Goal: Find specific page/section: Find specific page/section

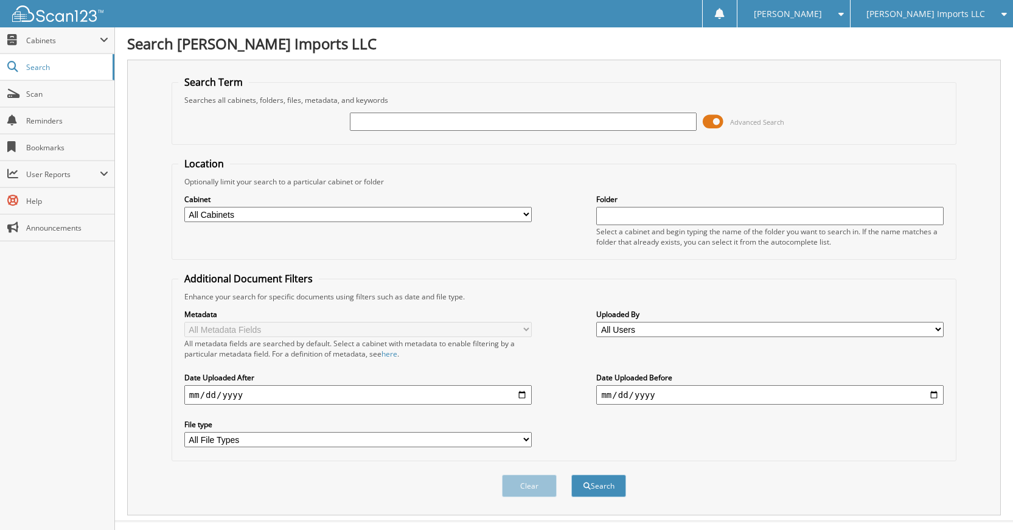
click at [449, 121] on input "text" at bounding box center [523, 122] width 347 height 18
type input "k20306"
click at [571, 475] on button "Search" at bounding box center [598, 486] width 55 height 23
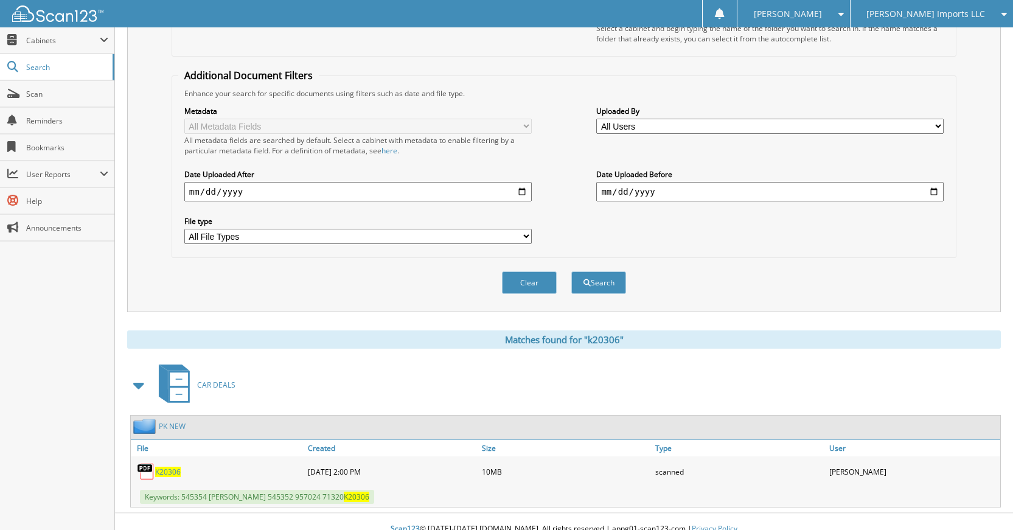
scroll to position [218, 0]
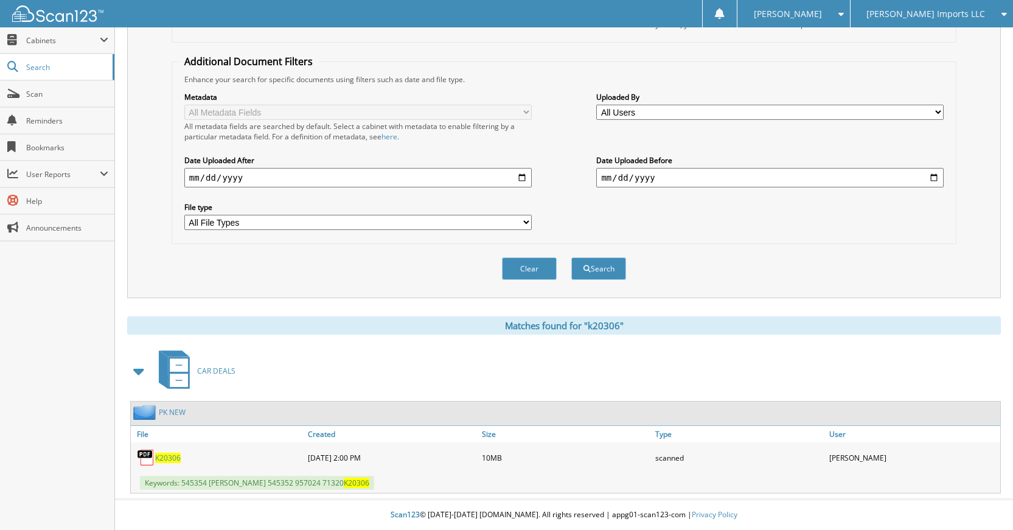
click at [177, 409] on link "PK NEW" at bounding box center [172, 412] width 27 height 10
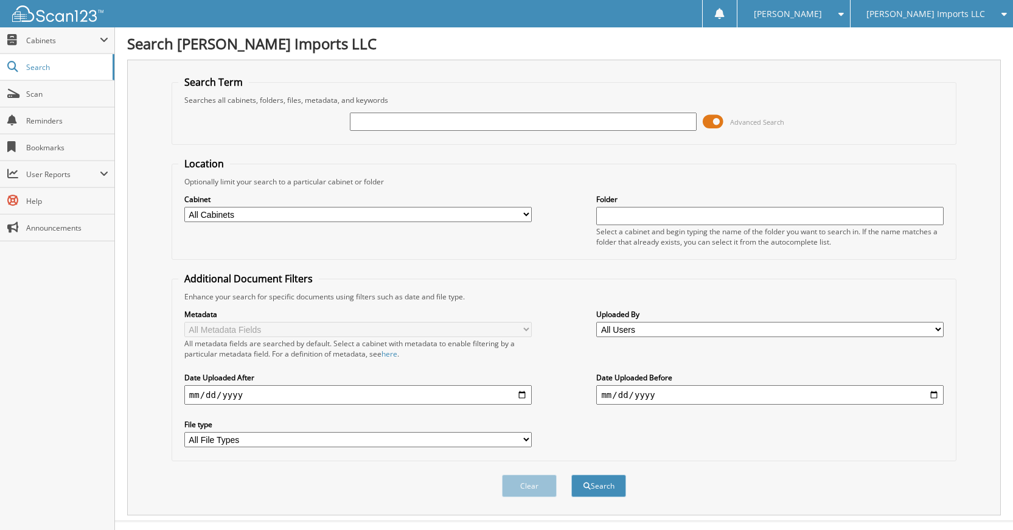
click at [510, 127] on input "text" at bounding box center [523, 122] width 347 height 18
type input "K30241"
click at [571, 475] on button "Search" at bounding box center [598, 486] width 55 height 23
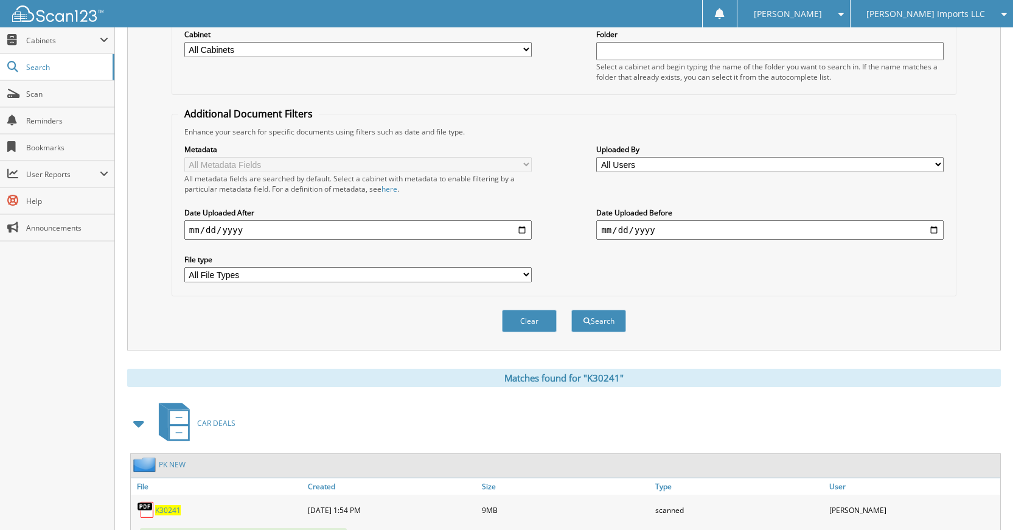
scroll to position [218, 0]
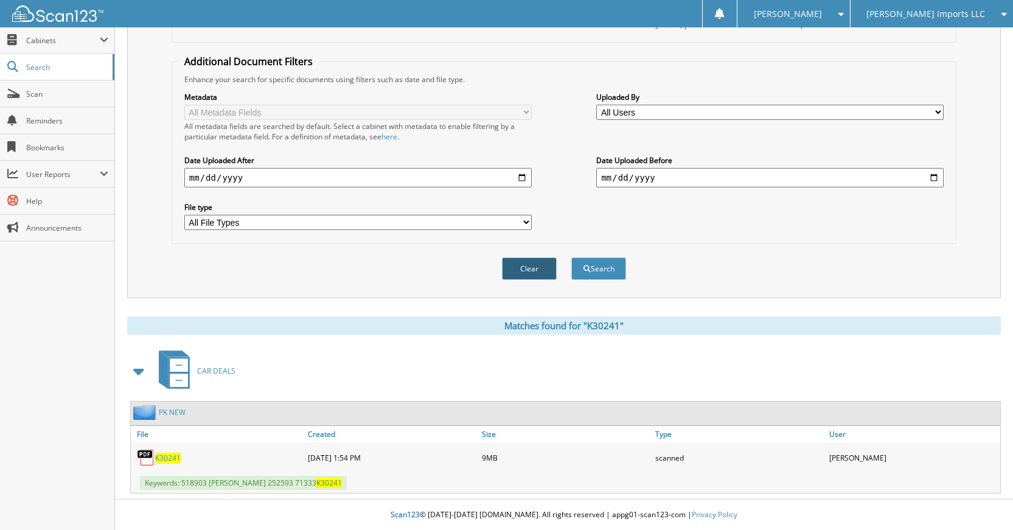
click at [533, 273] on button "Clear" at bounding box center [529, 268] width 55 height 23
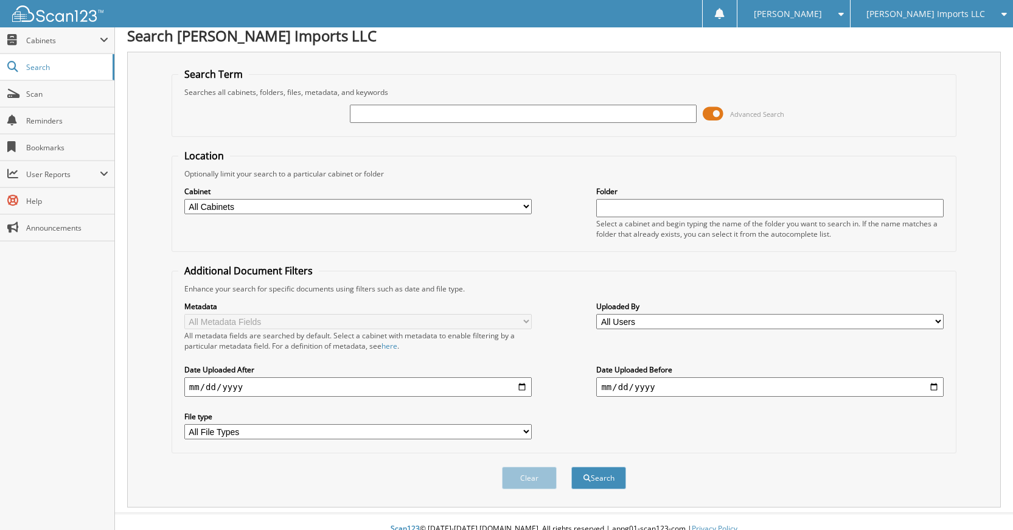
scroll to position [0, 0]
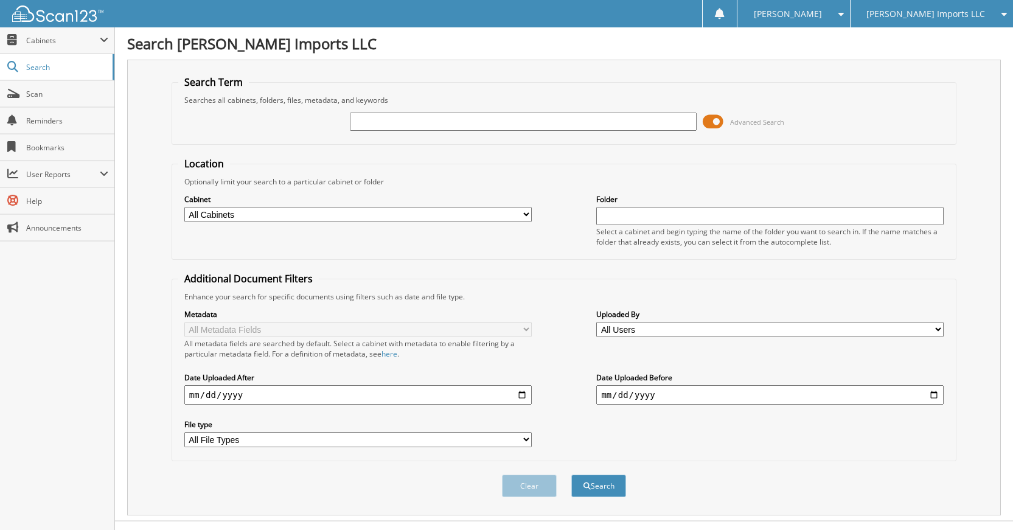
click at [528, 121] on input "text" at bounding box center [523, 122] width 347 height 18
type input "K90413"
click at [571, 475] on button "Search" at bounding box center [598, 486] width 55 height 23
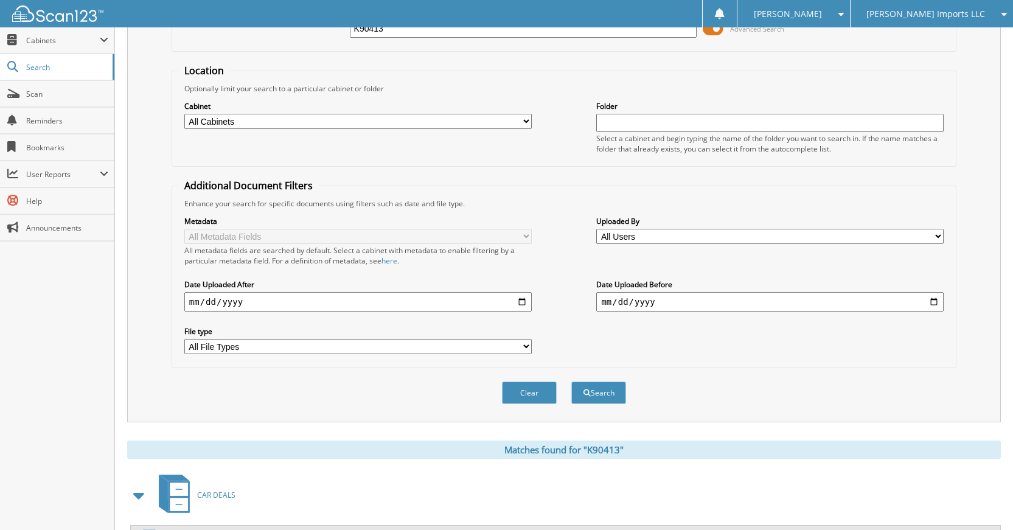
scroll to position [218, 0]
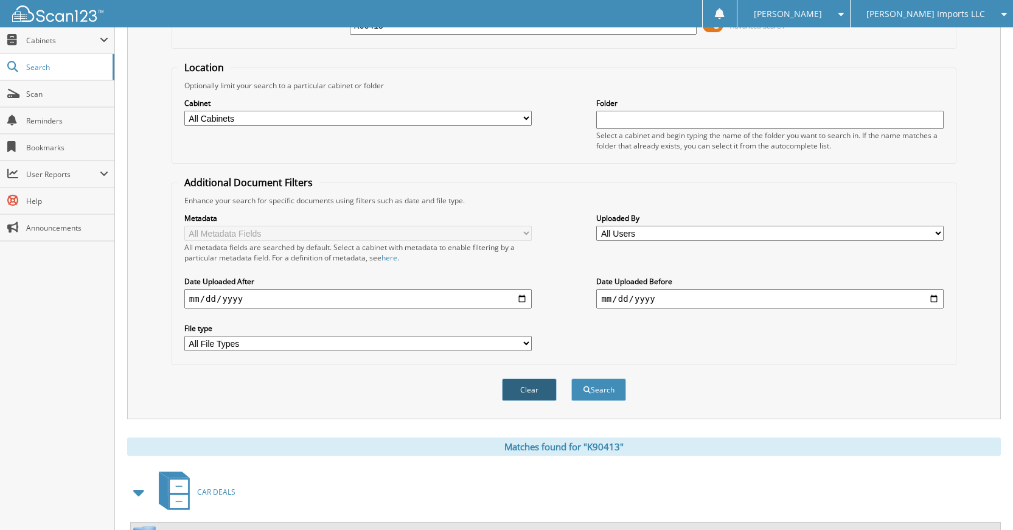
click at [545, 387] on button "Clear" at bounding box center [529, 389] width 55 height 23
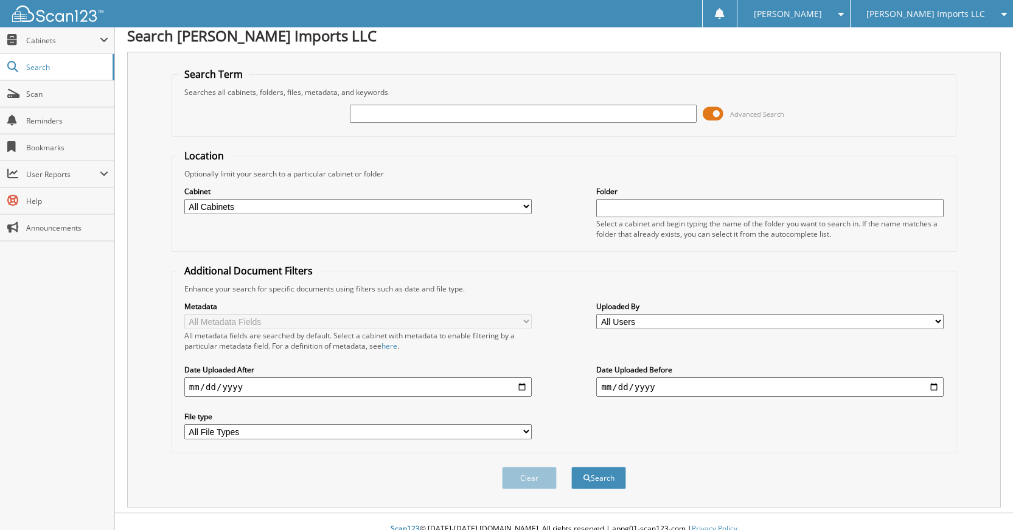
scroll to position [0, 0]
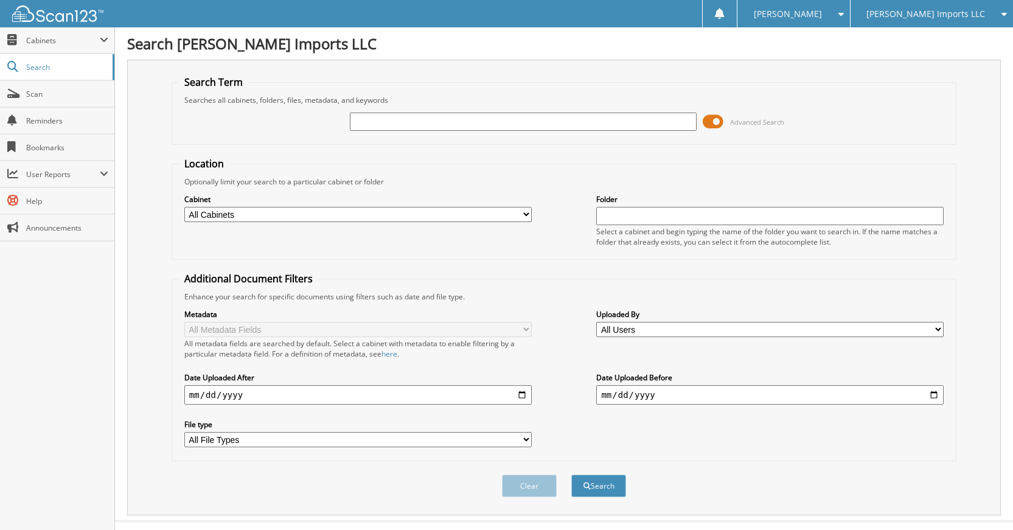
click at [566, 128] on input "text" at bounding box center [523, 122] width 347 height 18
type input "K779185"
click at [571, 475] on button "Search" at bounding box center [598, 486] width 55 height 23
click at [360, 120] on input "K779185" at bounding box center [523, 122] width 347 height 18
click at [366, 120] on input "K779185" at bounding box center [523, 122] width 347 height 18
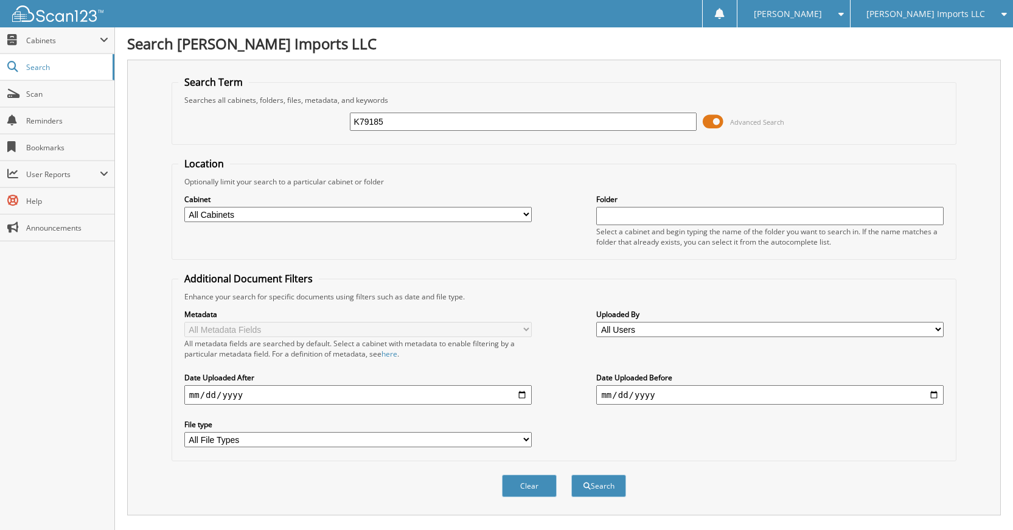
type input "K79185"
click at [571, 475] on button "Search" at bounding box center [598, 486] width 55 height 23
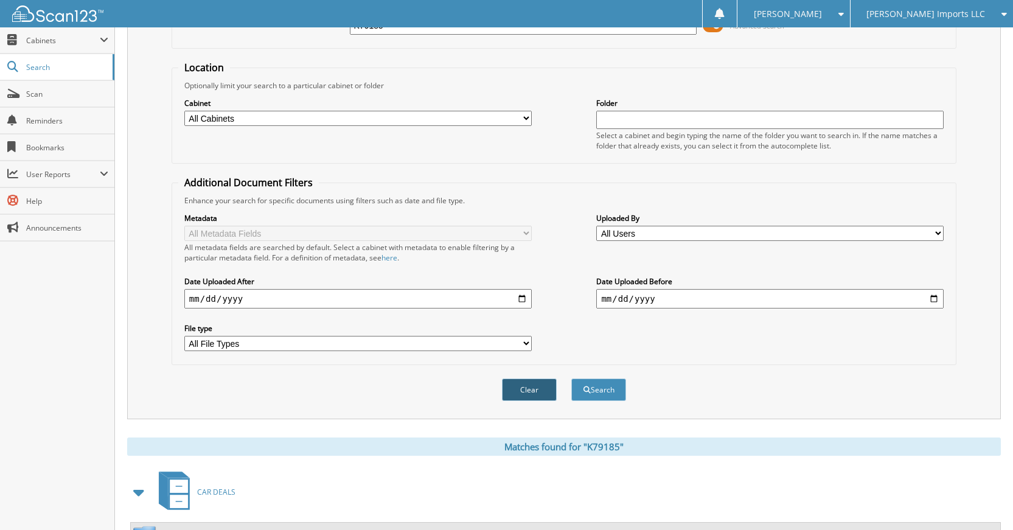
click at [535, 381] on button "Clear" at bounding box center [529, 389] width 55 height 23
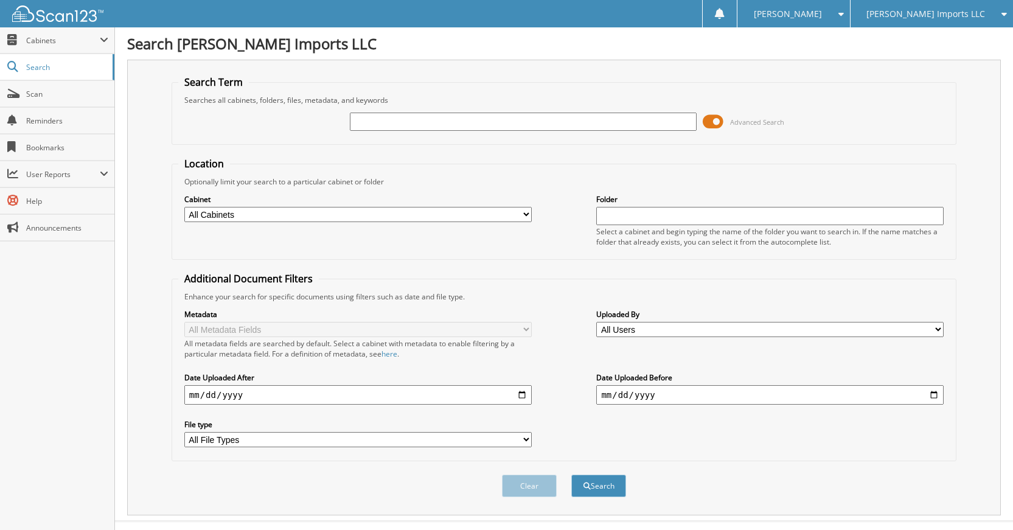
click at [548, 130] on input "text" at bounding box center [523, 122] width 347 height 18
type input "K30275"
click at [571, 475] on button "Search" at bounding box center [598, 486] width 55 height 23
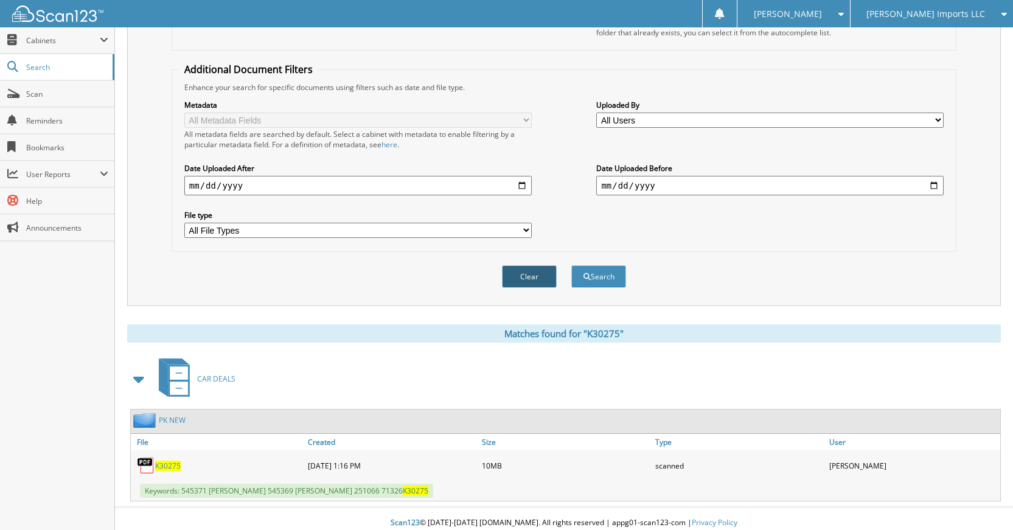
scroll to position [218, 0]
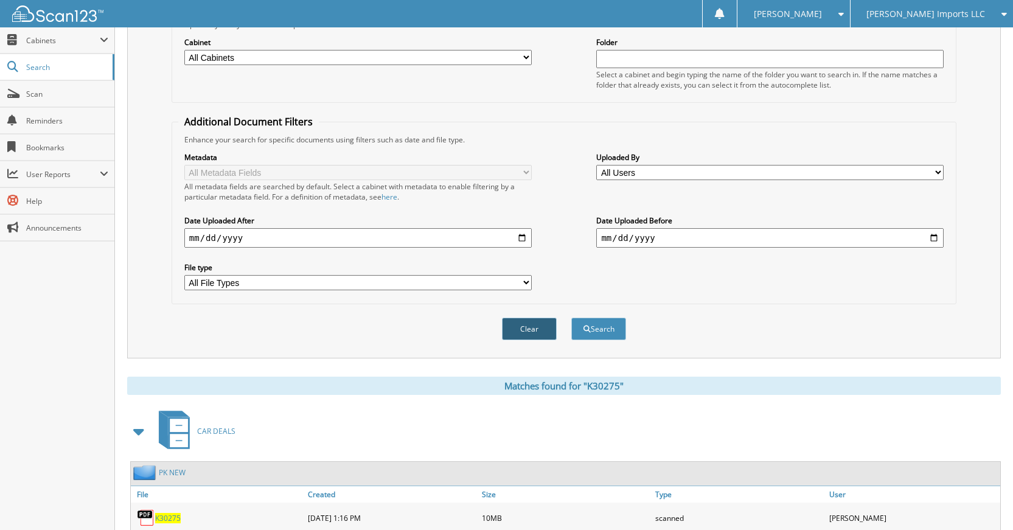
click at [532, 330] on button "Clear" at bounding box center [529, 329] width 55 height 23
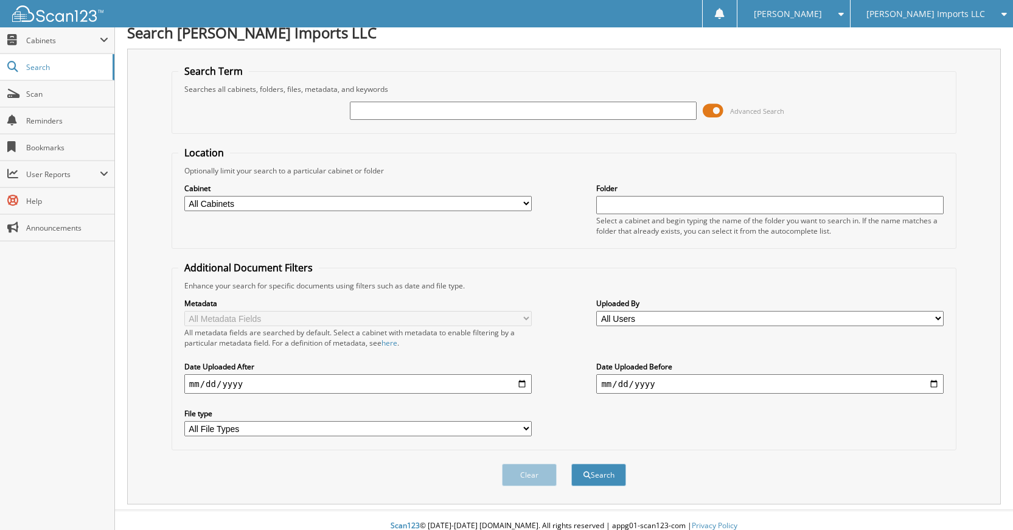
scroll to position [0, 0]
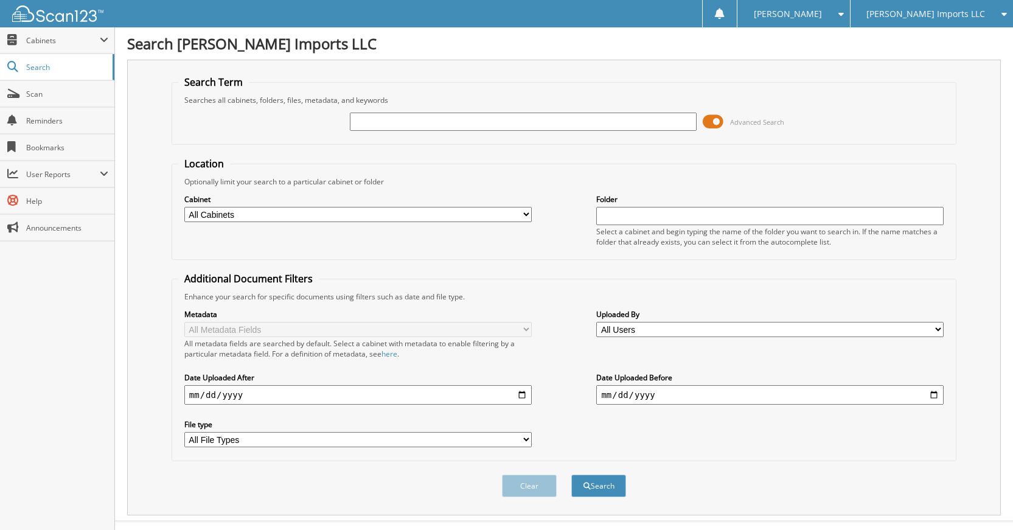
click at [534, 122] on input "text" at bounding box center [523, 122] width 347 height 18
type input "K60994"
click at [571, 475] on button "Search" at bounding box center [598, 486] width 55 height 23
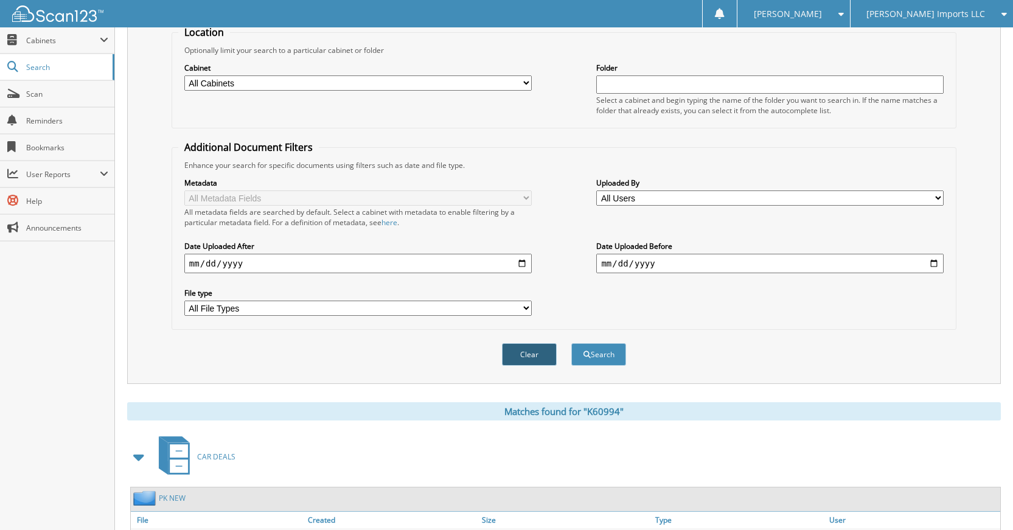
scroll to position [218, 0]
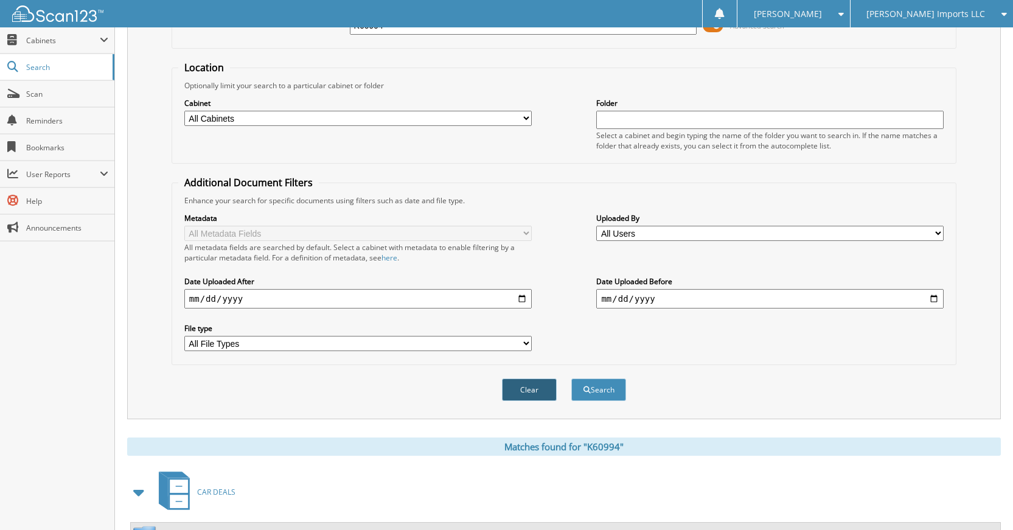
click at [520, 399] on button "Clear" at bounding box center [529, 389] width 55 height 23
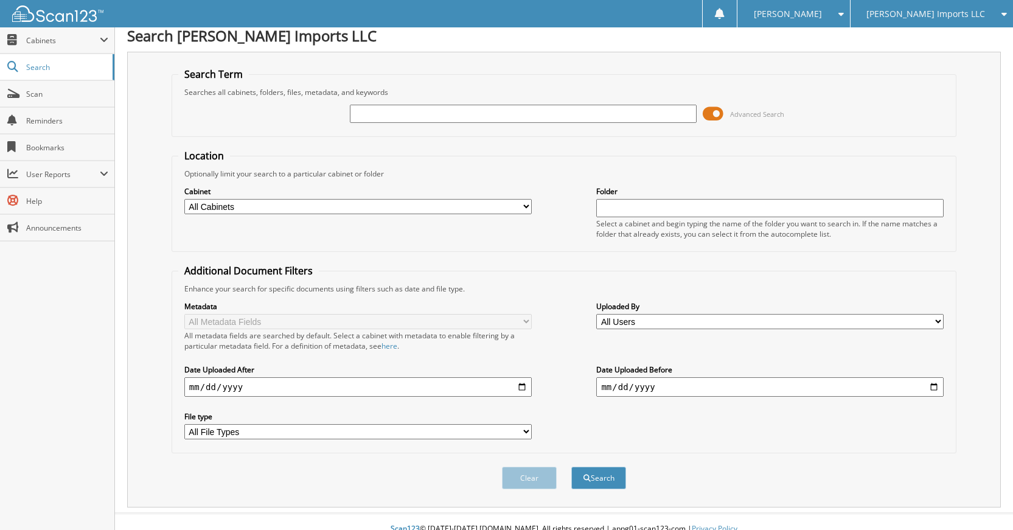
scroll to position [0, 0]
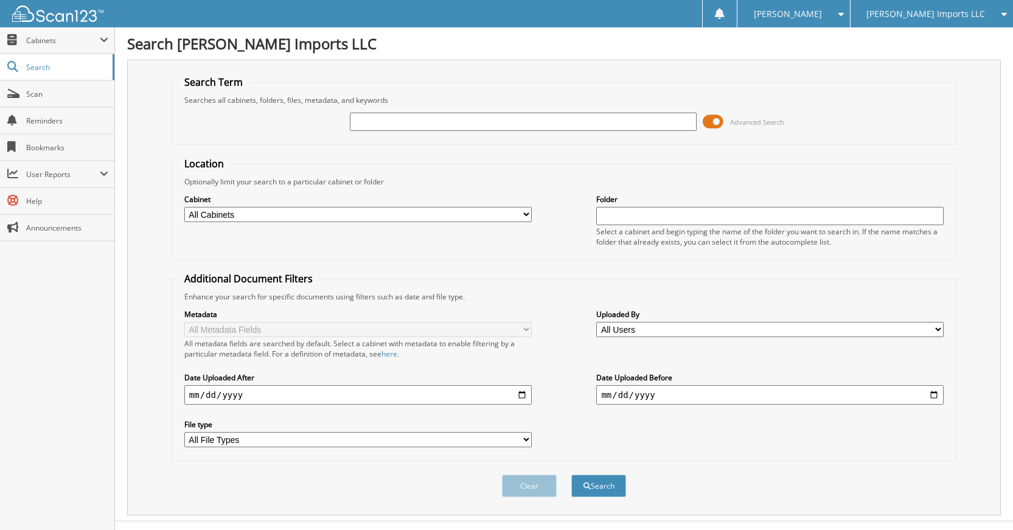
click at [553, 130] on div at bounding box center [523, 121] width 347 height 21
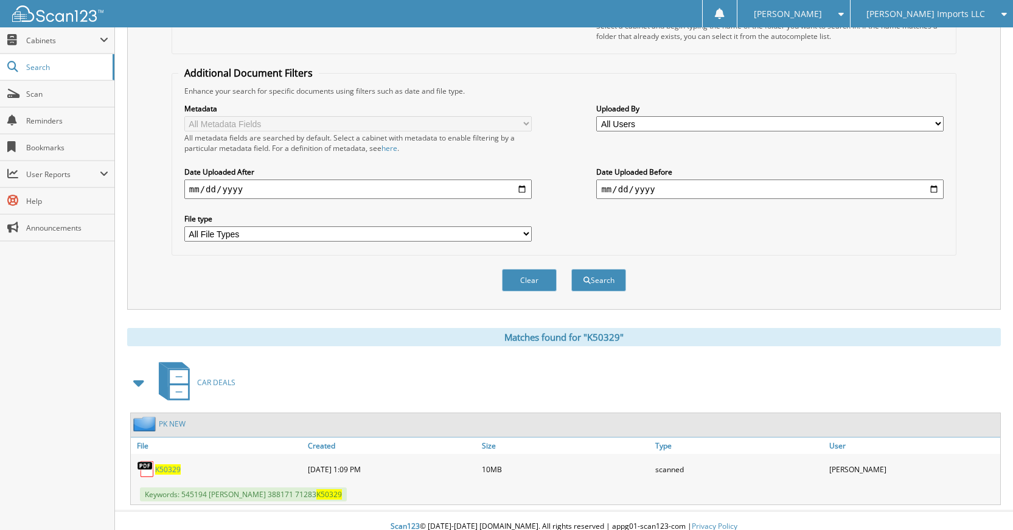
scroll to position [218, 0]
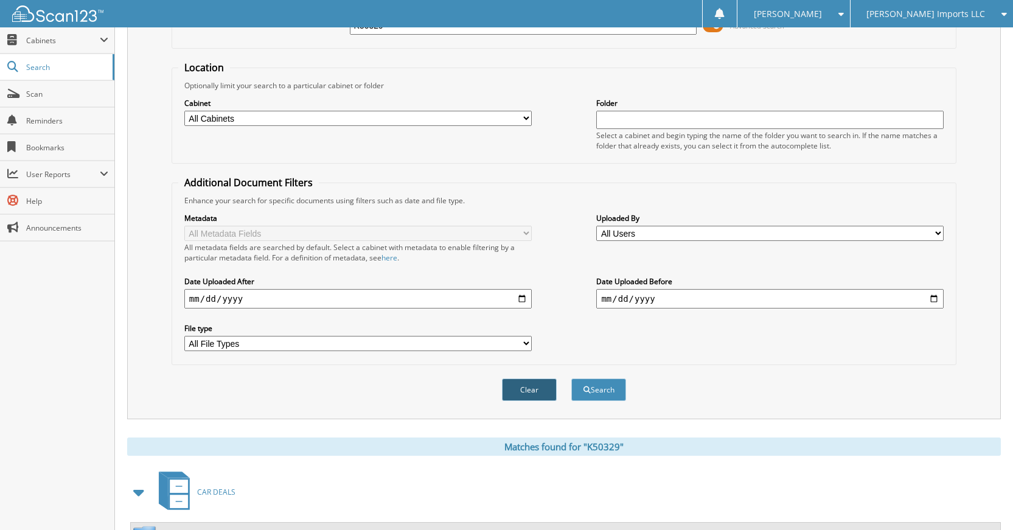
click at [546, 380] on button "Clear" at bounding box center [529, 389] width 55 height 23
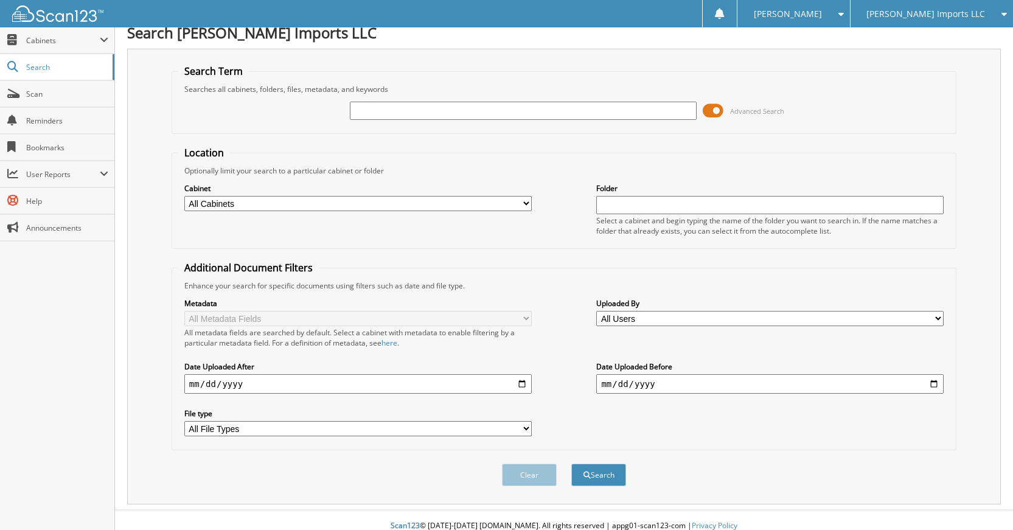
scroll to position [0, 0]
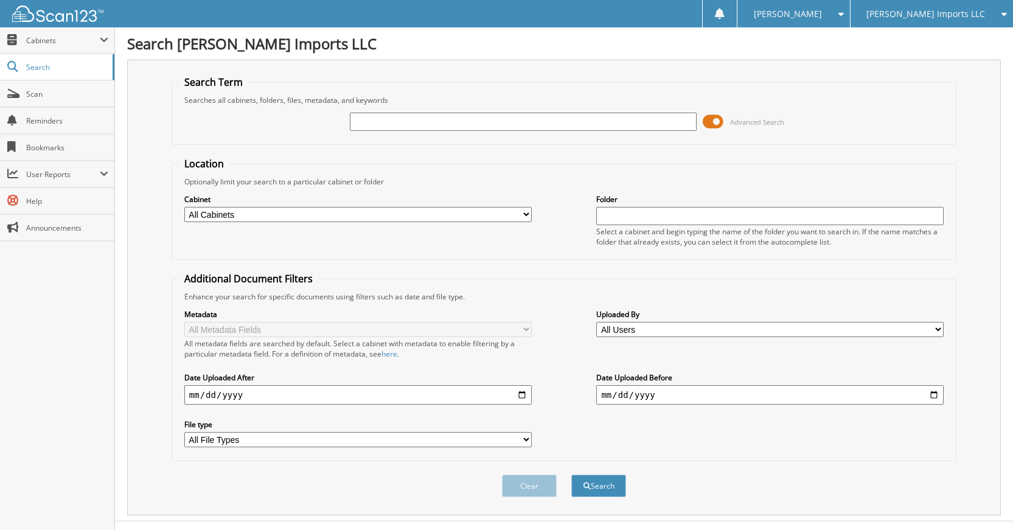
click at [570, 116] on input "text" at bounding box center [523, 122] width 347 height 18
type input "K9640"
click at [571, 475] on button "Search" at bounding box center [598, 486] width 55 height 23
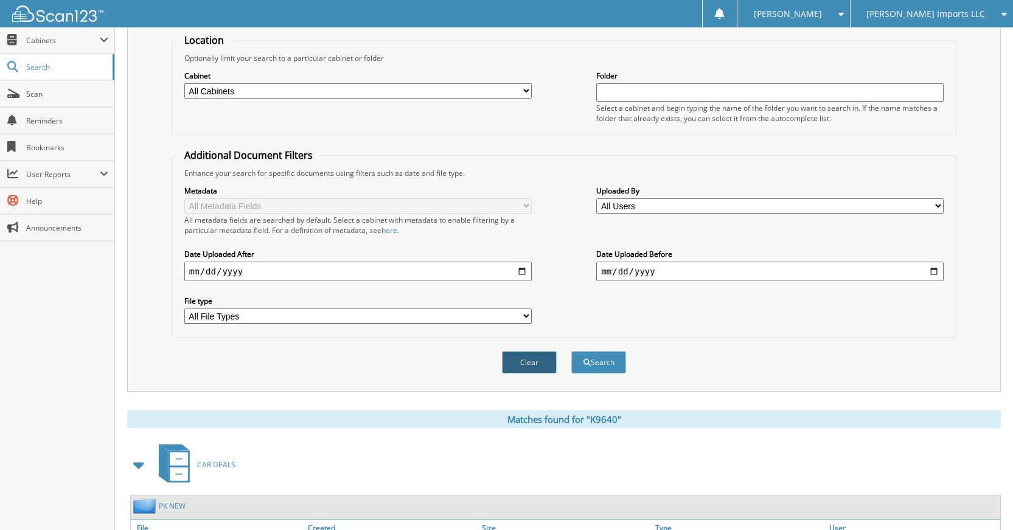
scroll to position [218, 0]
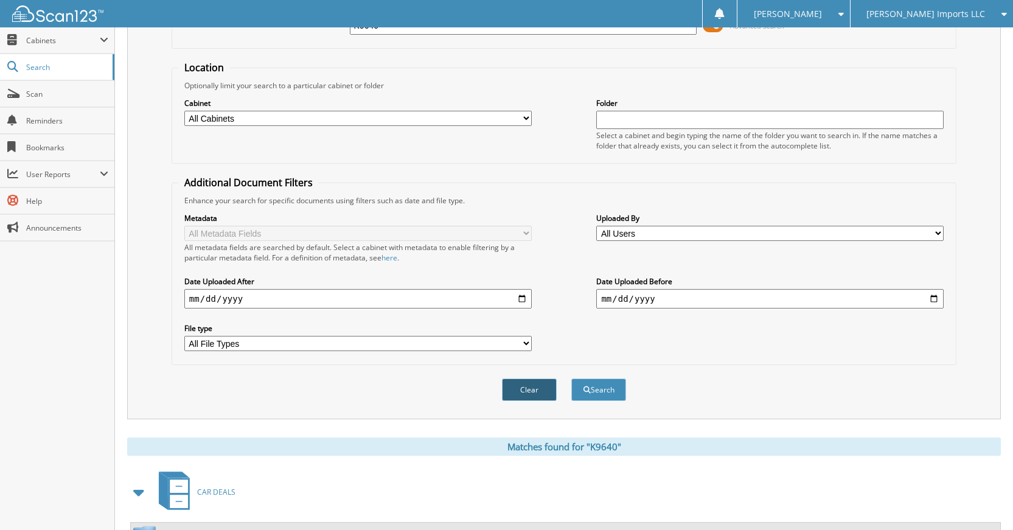
click at [542, 389] on button "Clear" at bounding box center [529, 389] width 55 height 23
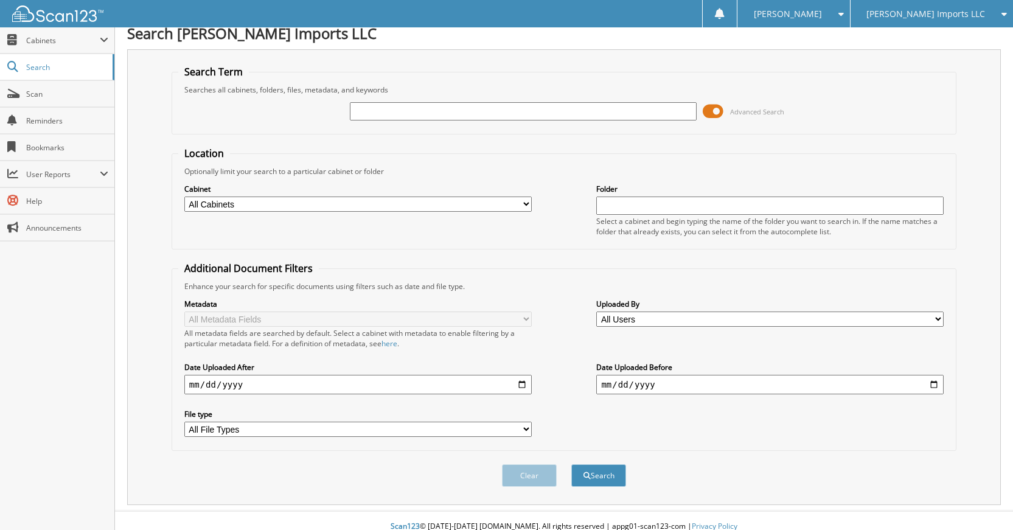
scroll to position [0, 0]
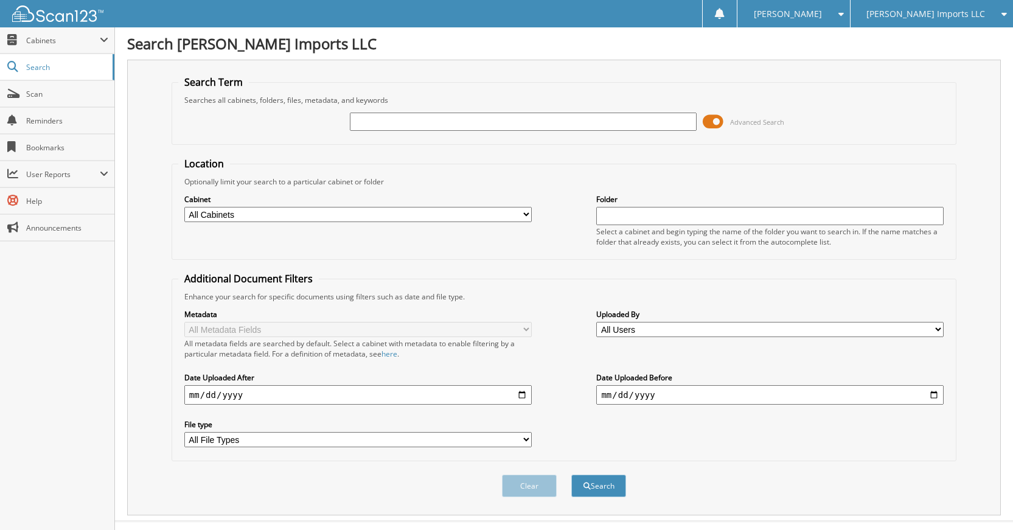
click at [538, 130] on input "text" at bounding box center [523, 122] width 347 height 18
type input "K79143"
click at [571, 475] on button "Search" at bounding box center [598, 486] width 55 height 23
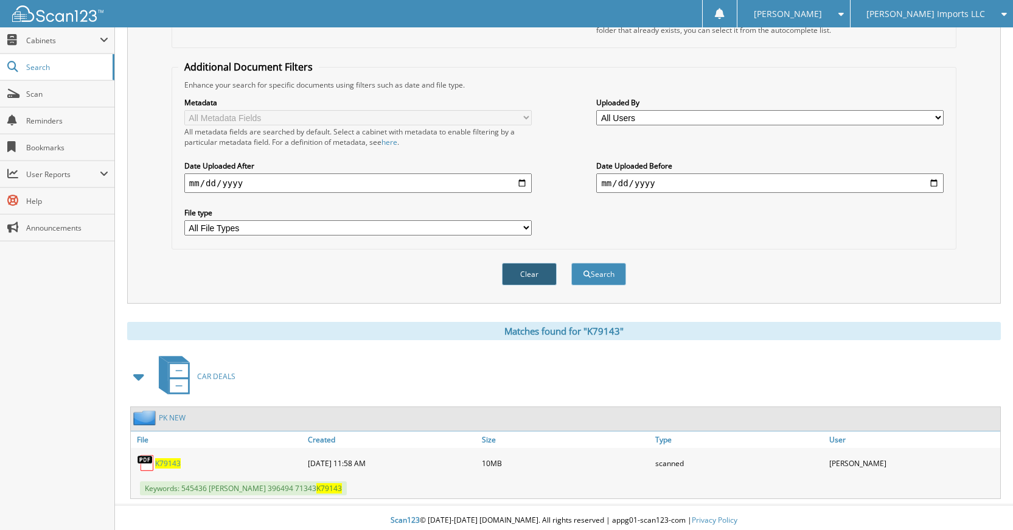
scroll to position [218, 0]
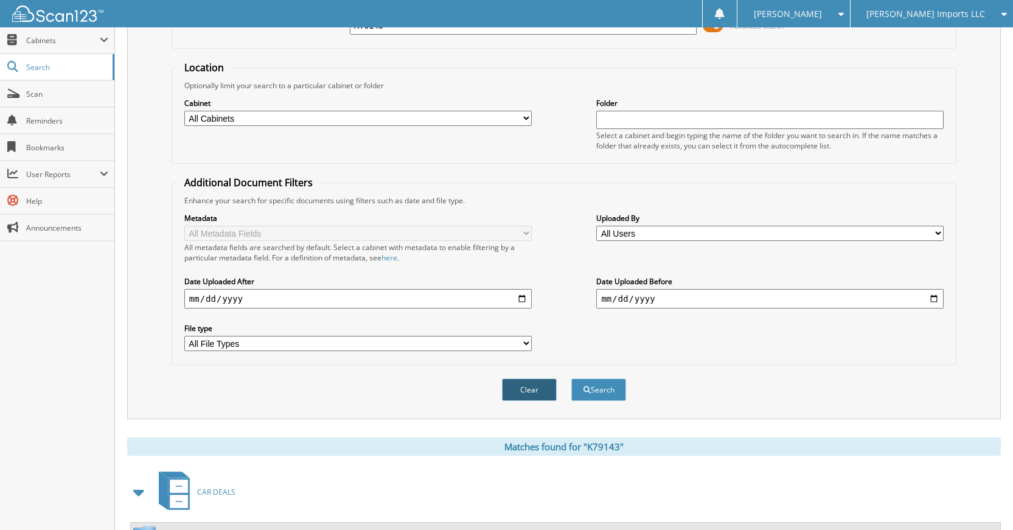
click at [542, 385] on button "Clear" at bounding box center [529, 389] width 55 height 23
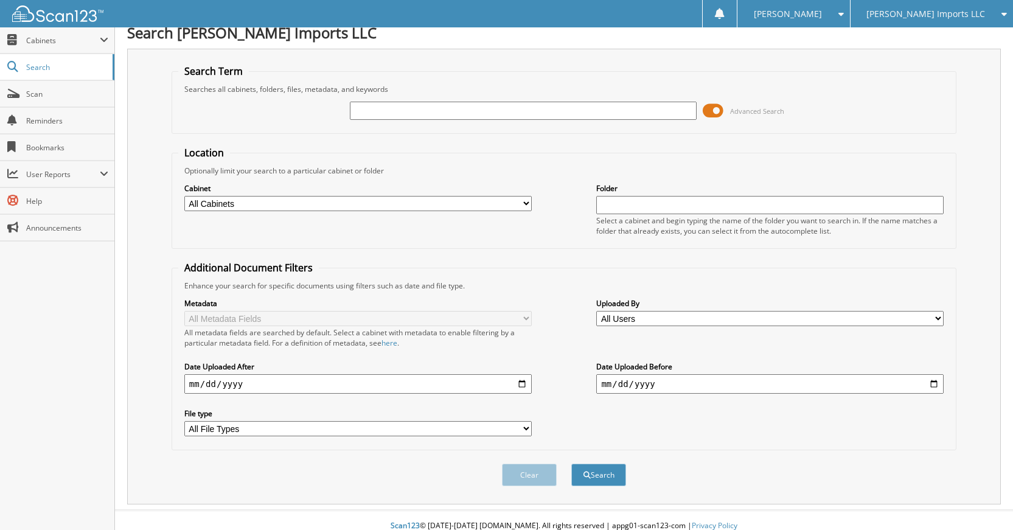
scroll to position [0, 0]
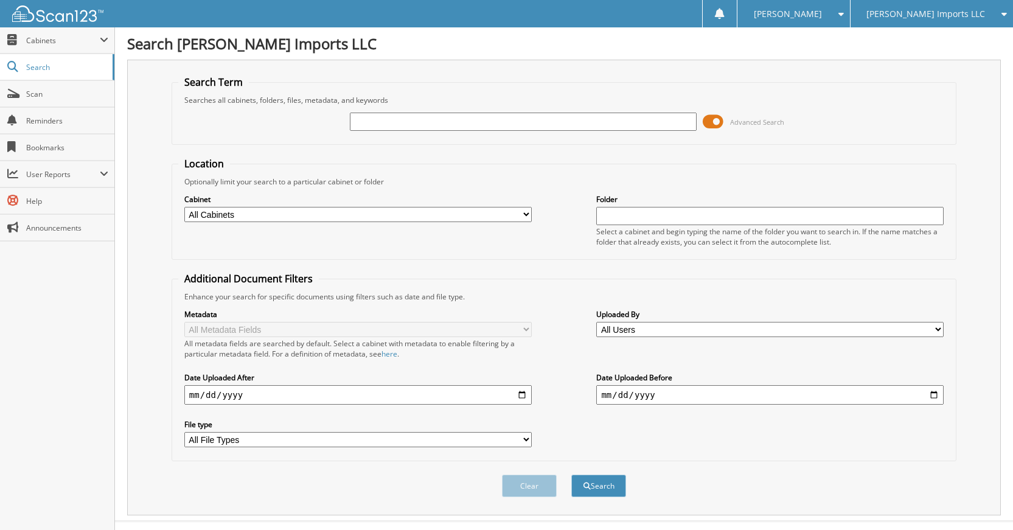
click at [575, 117] on input "text" at bounding box center [523, 122] width 347 height 18
click at [44, 92] on span "Scan" at bounding box center [67, 94] width 82 height 10
